Goal: Information Seeking & Learning: Learn about a topic

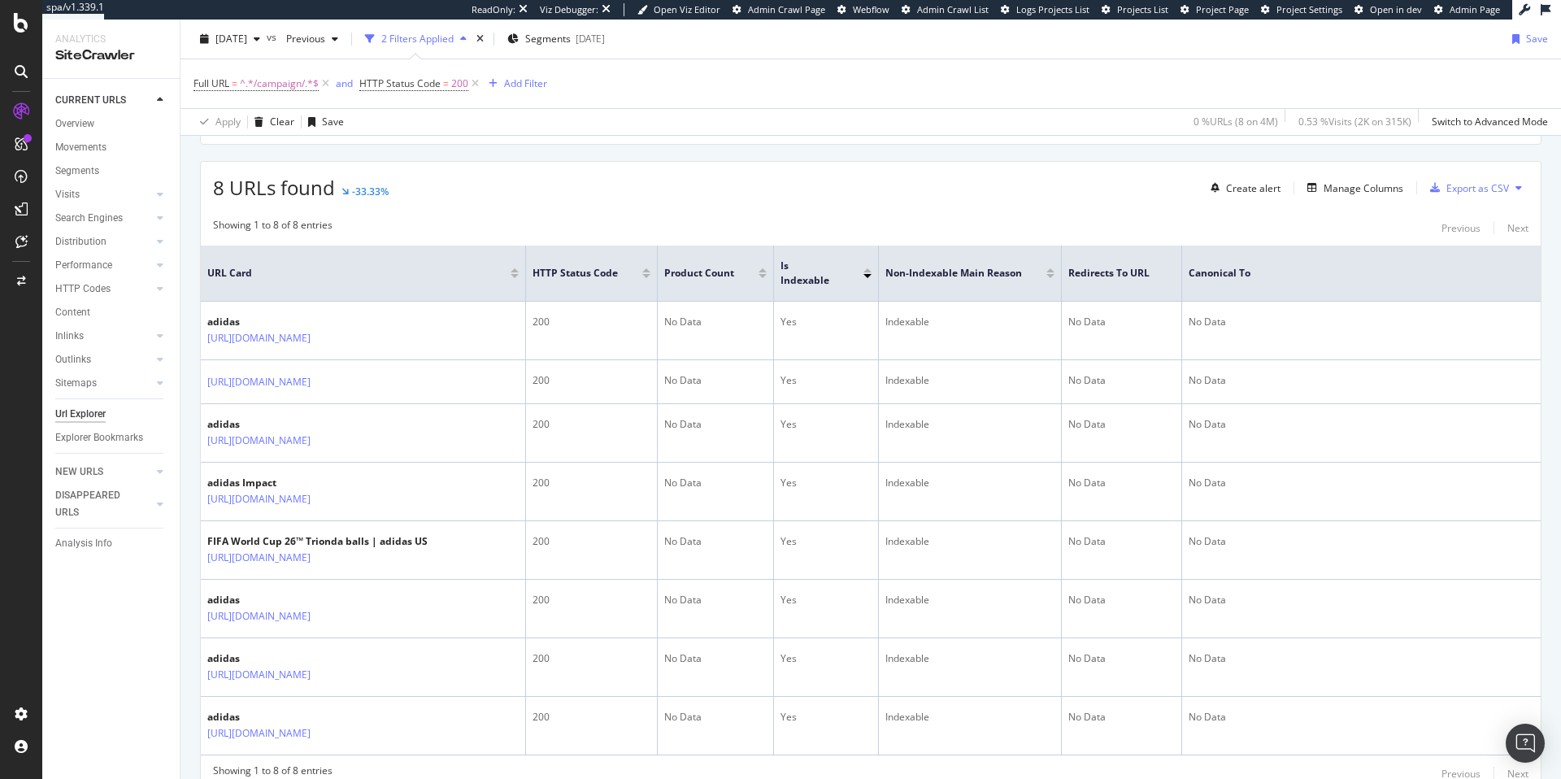
scroll to position [57, 0]
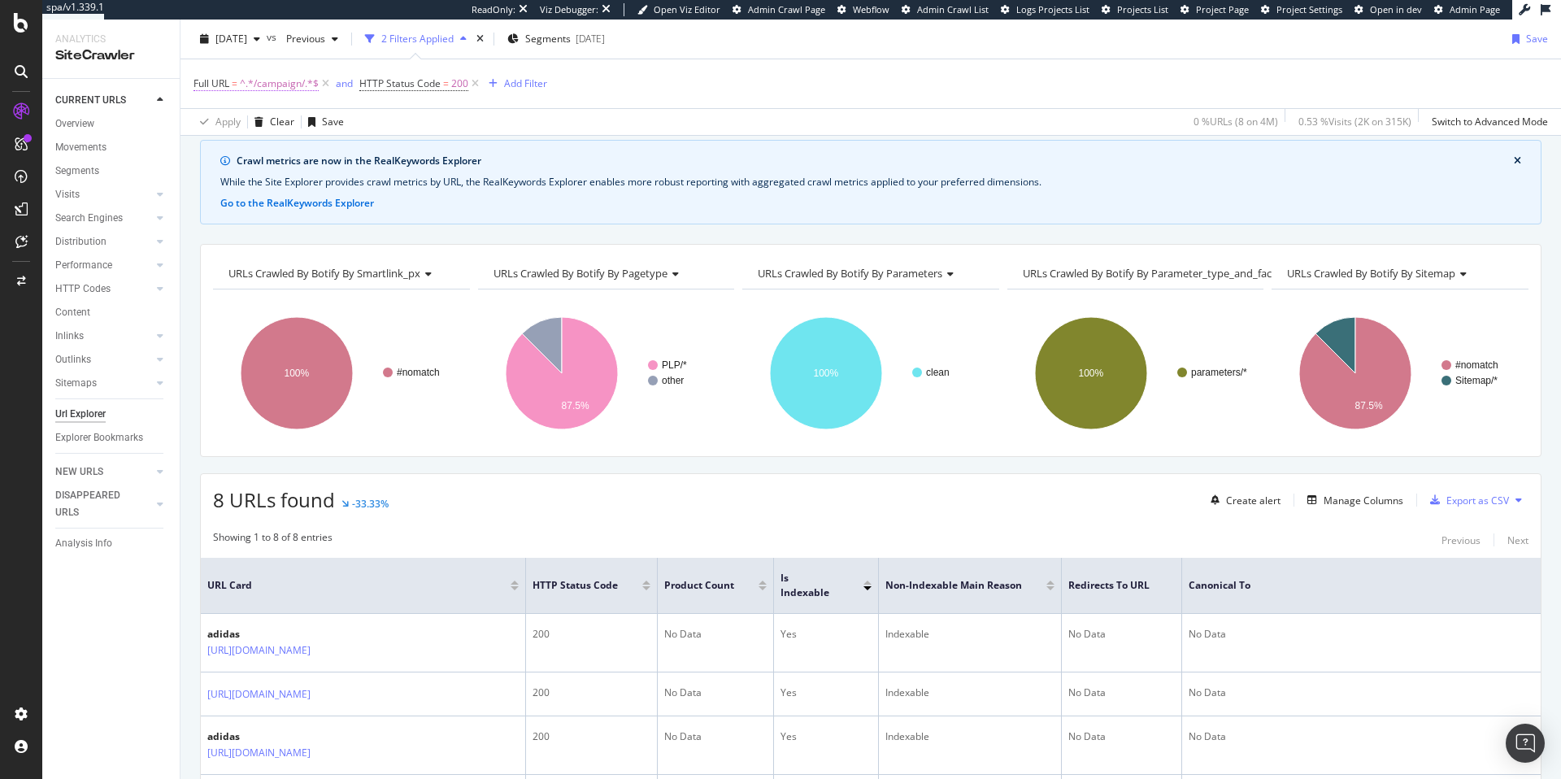
click at [268, 86] on span "^.*/campaign/.*$" at bounding box center [279, 83] width 79 height 23
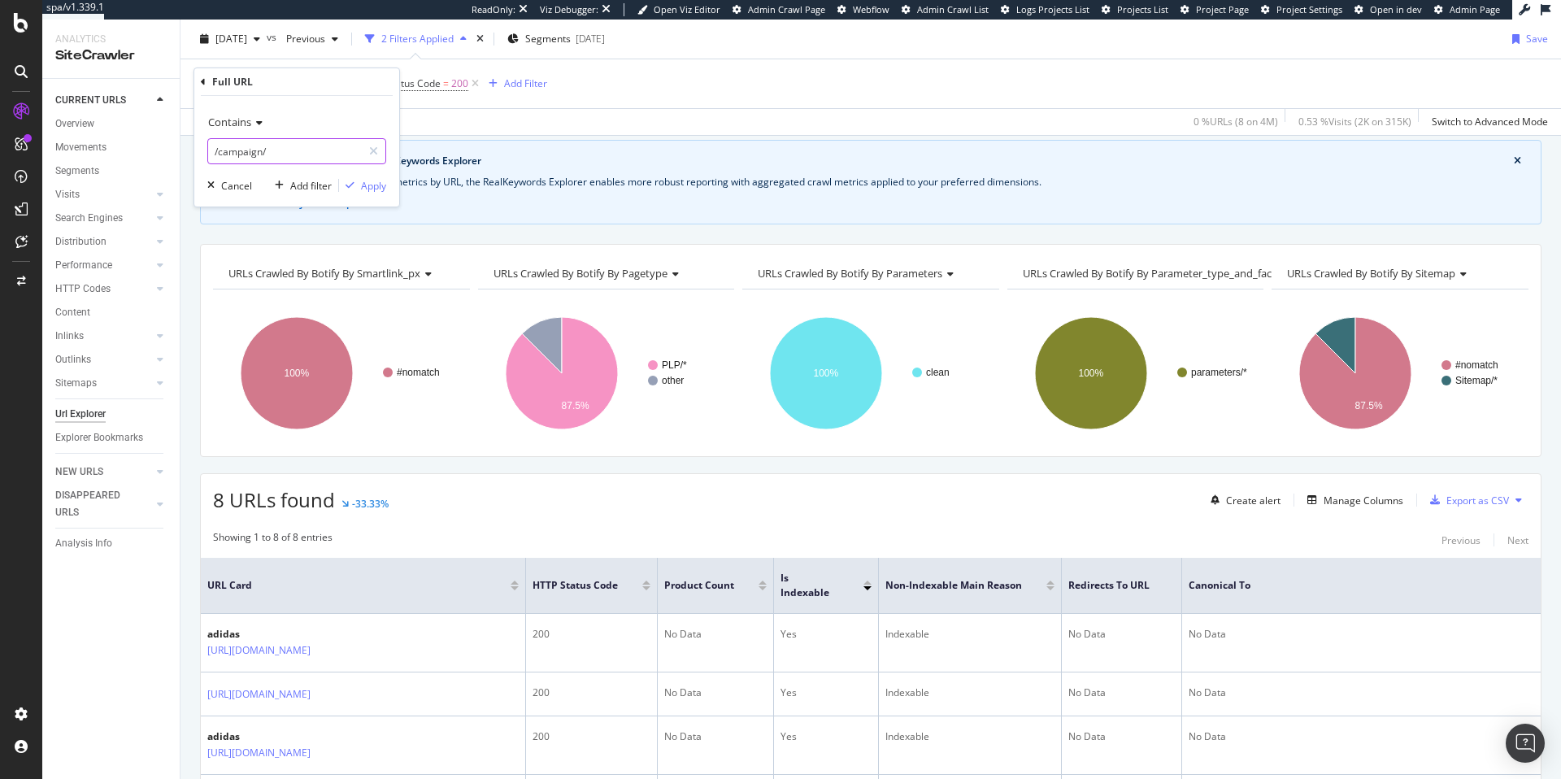
click at [283, 158] on input "/campaign/" at bounding box center [285, 151] width 154 height 26
click at [281, 155] on input "/campaign/" at bounding box center [285, 151] width 154 height 26
type input "fifa_world_cup"
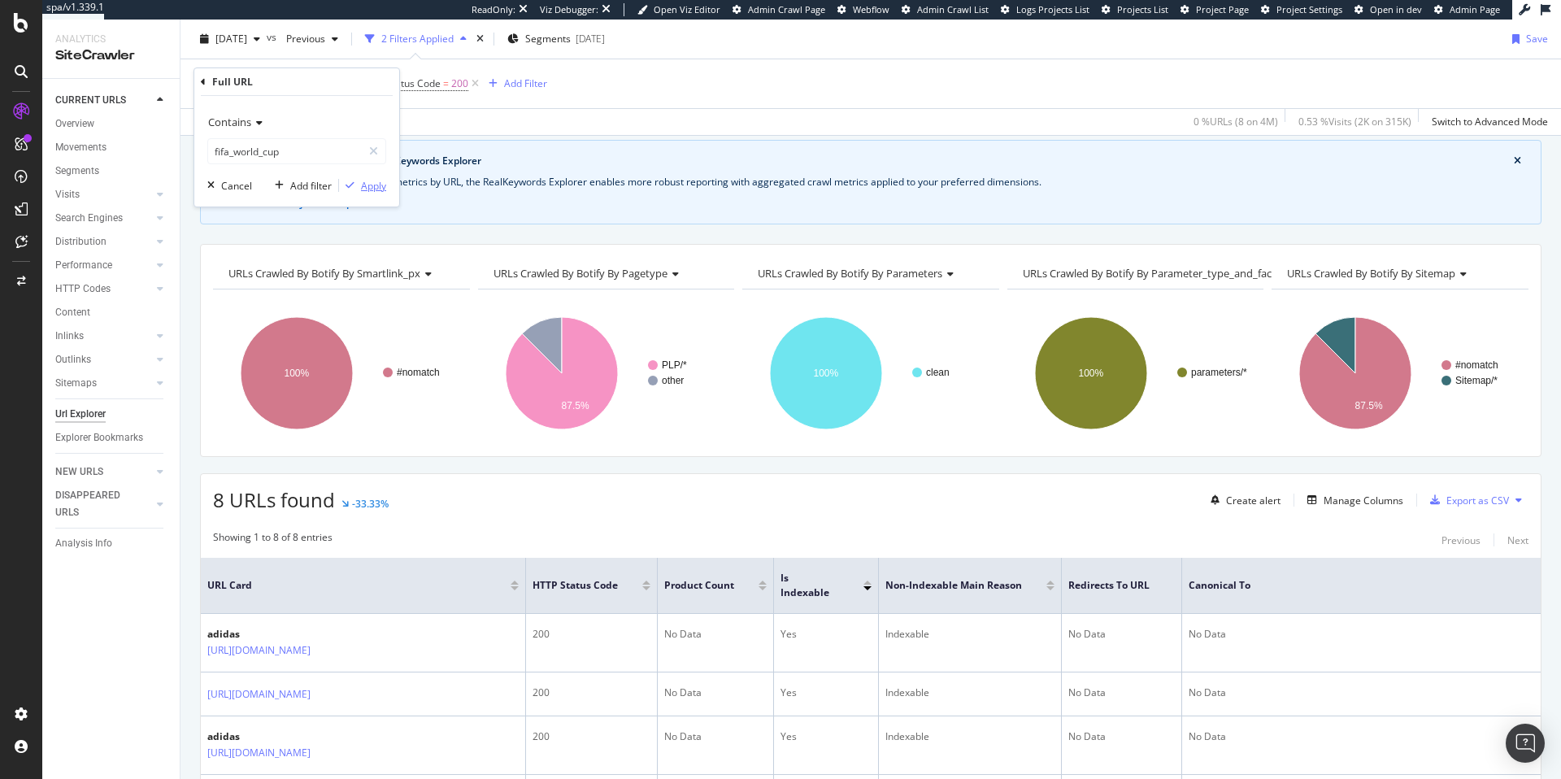
click at [381, 190] on div "Apply" at bounding box center [373, 186] width 25 height 14
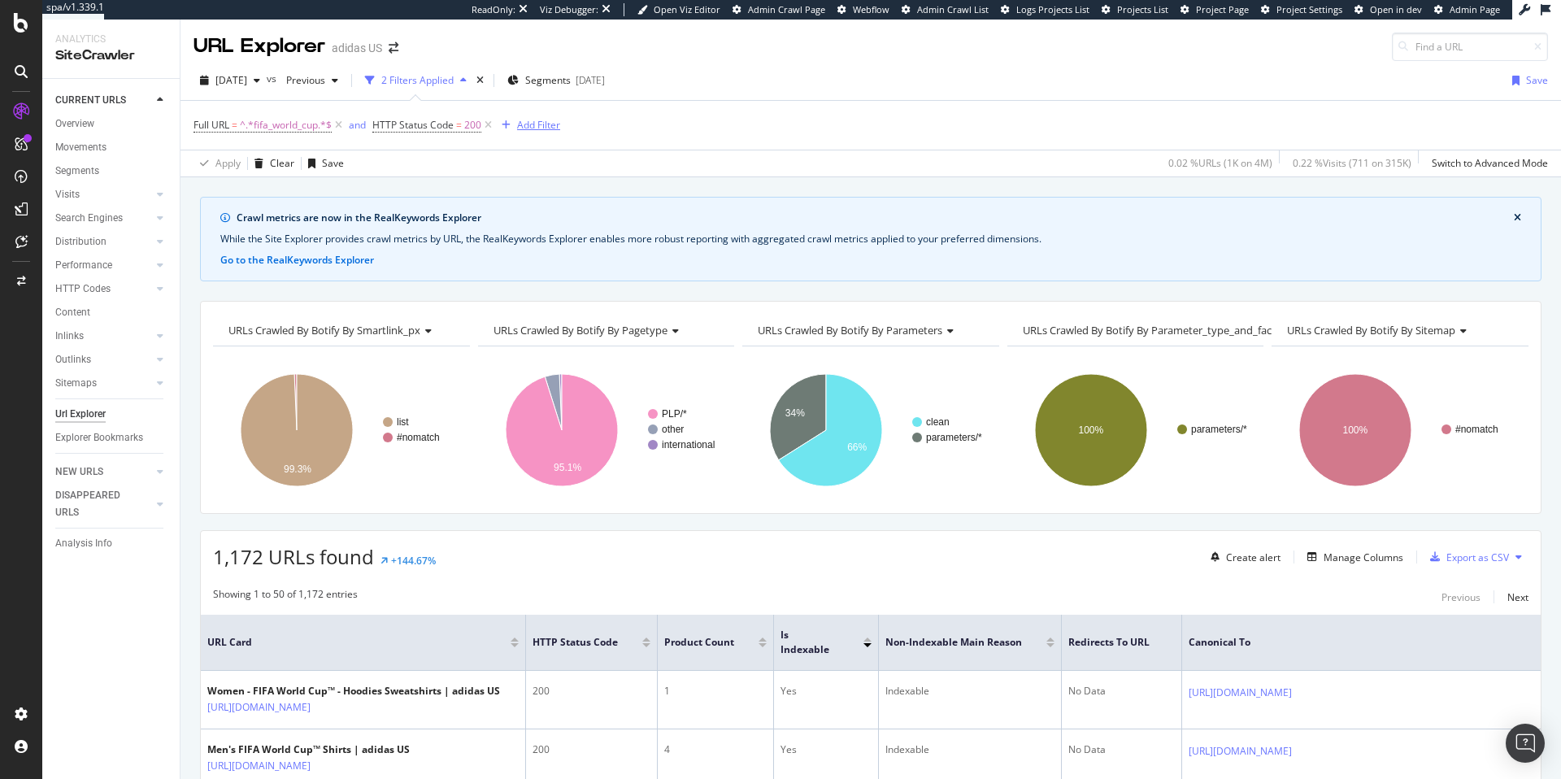
click at [540, 122] on div "Add Filter" at bounding box center [538, 125] width 43 height 14
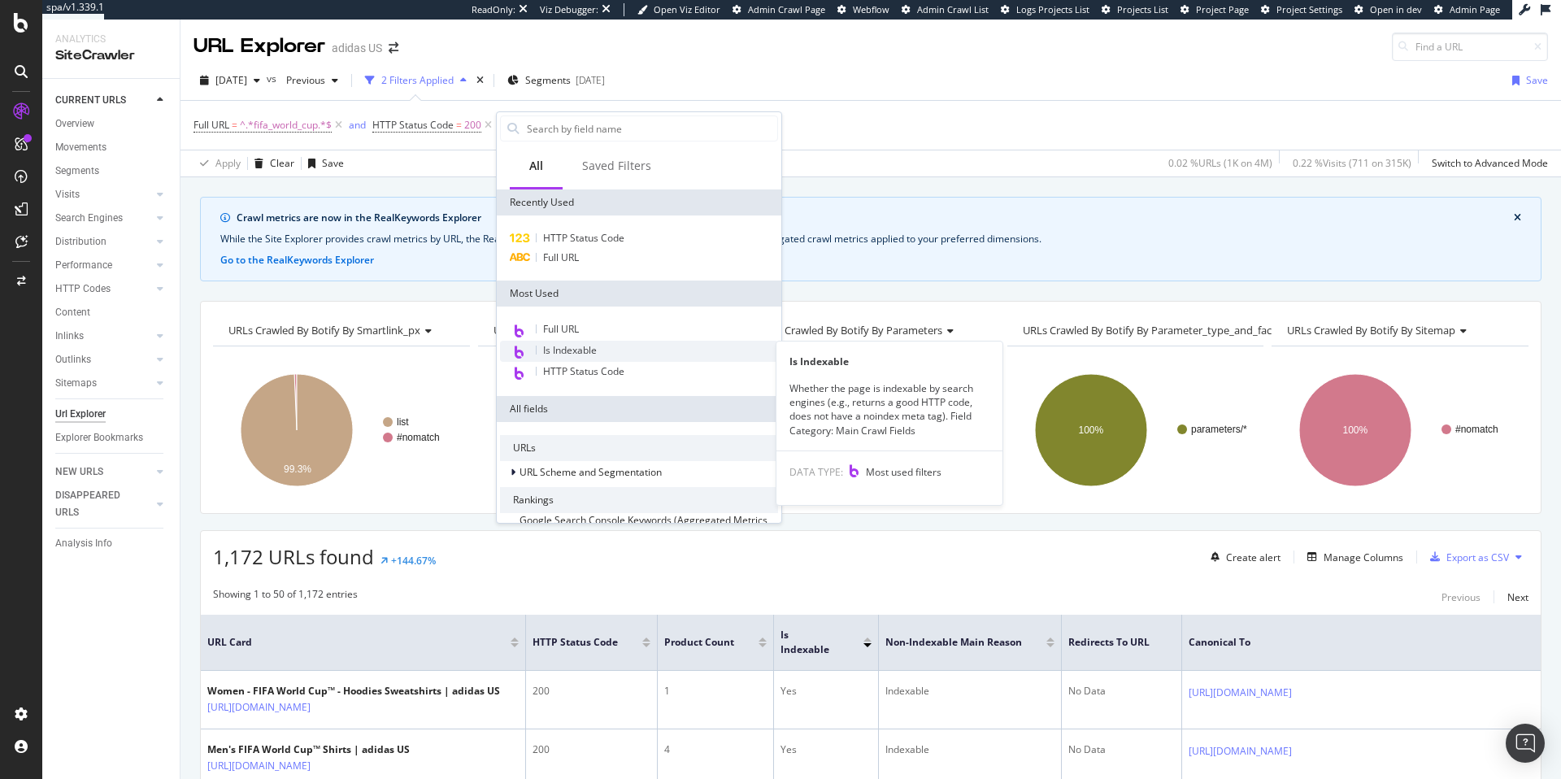
click at [577, 346] on span "Is Indexable" at bounding box center [570, 350] width 54 height 14
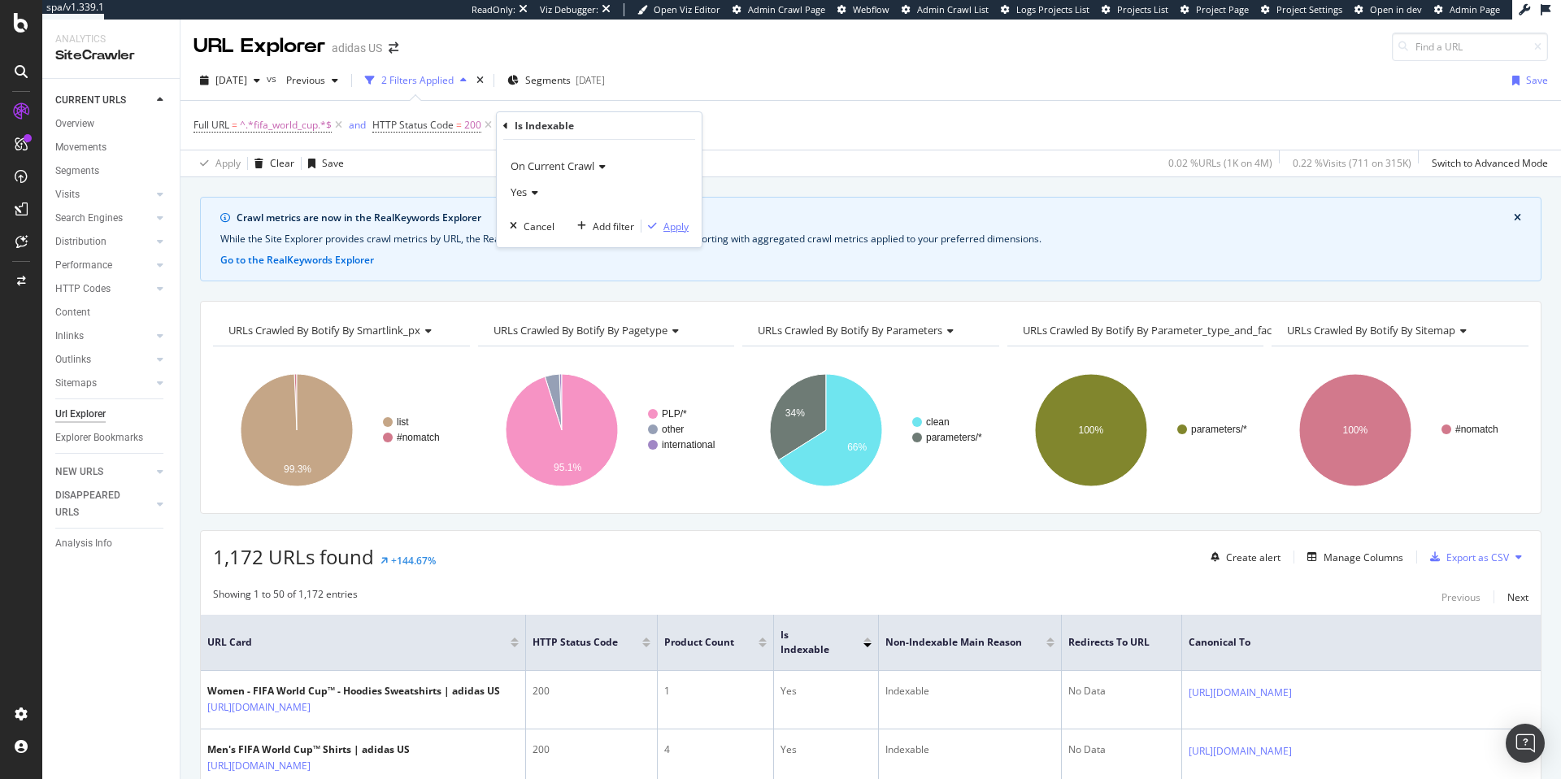
click at [679, 226] on div "Apply" at bounding box center [676, 227] width 25 height 14
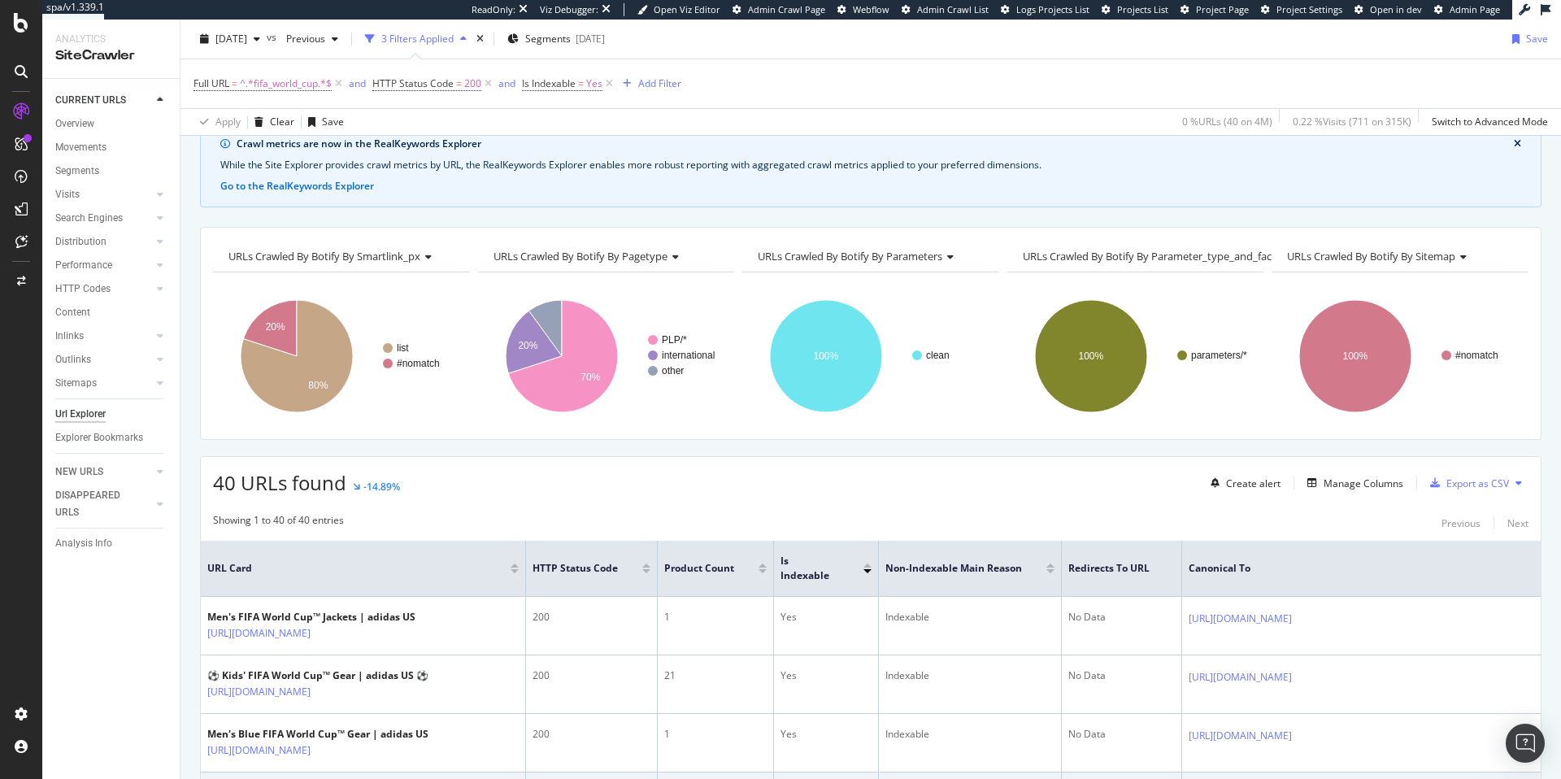
scroll to position [123, 0]
